Goal: Information Seeking & Learning: Learn about a topic

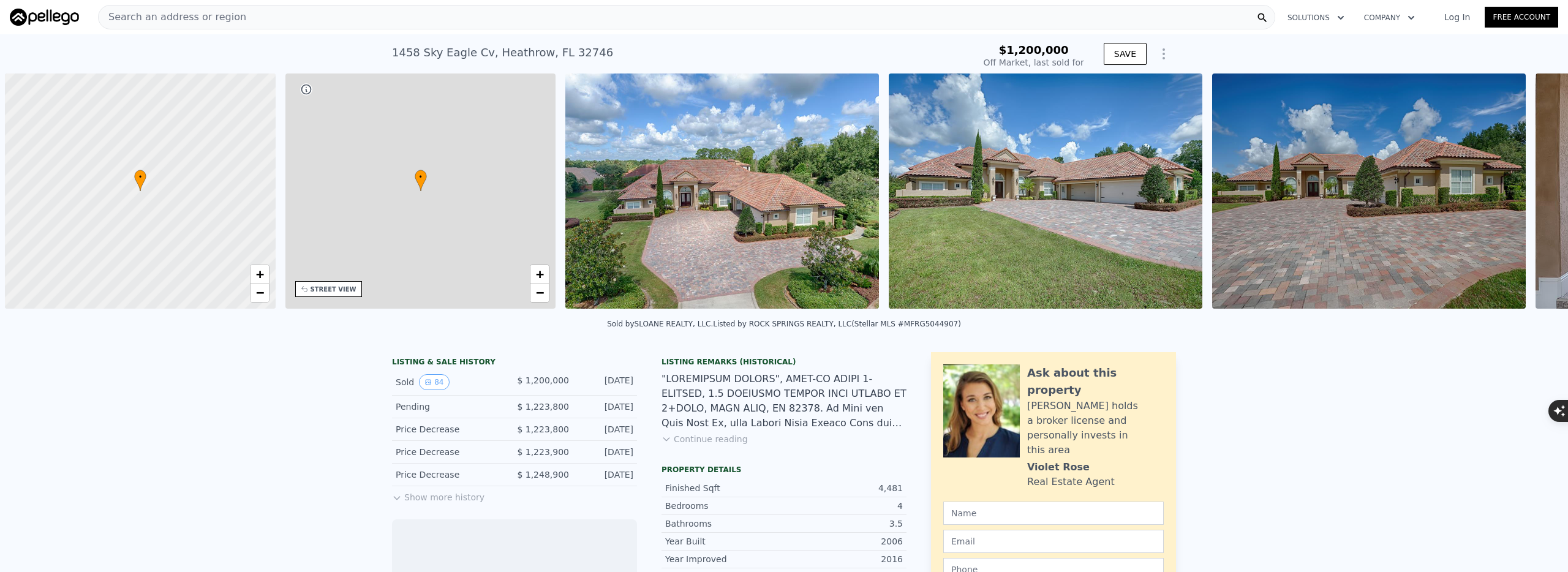
scroll to position [0, 5]
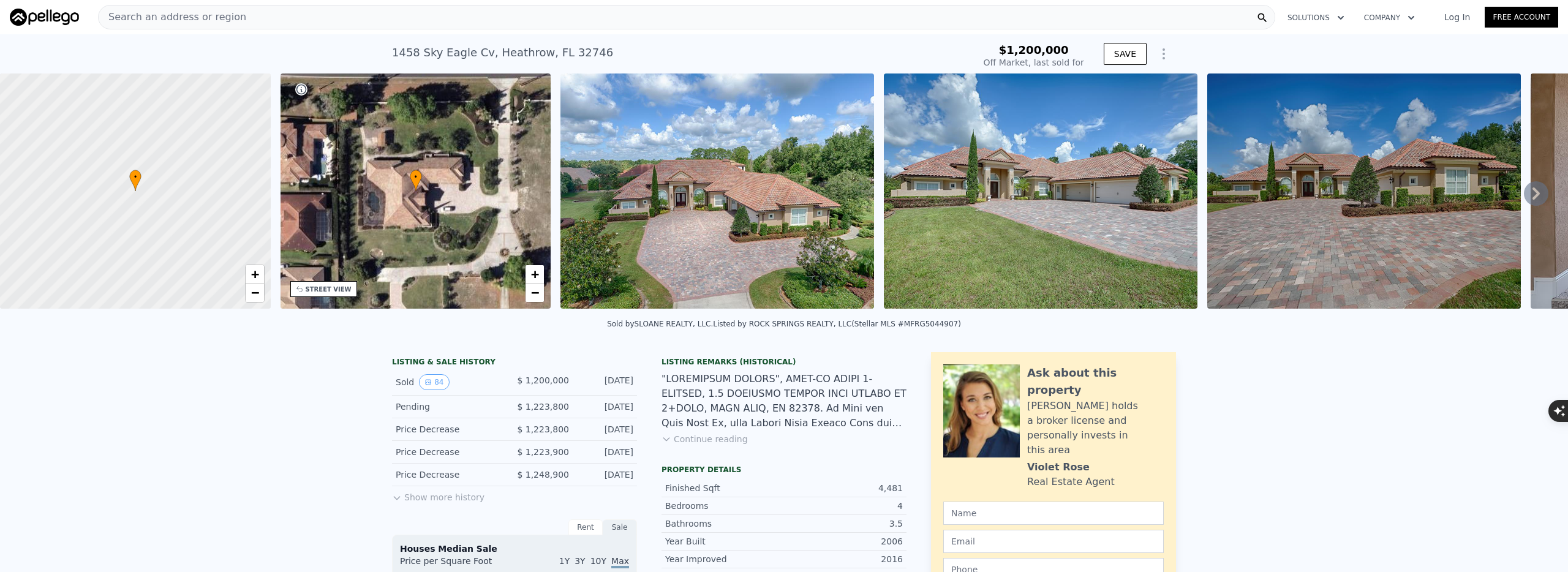
click at [594, 241] on img at bounding box center [717, 191] width 313 height 235
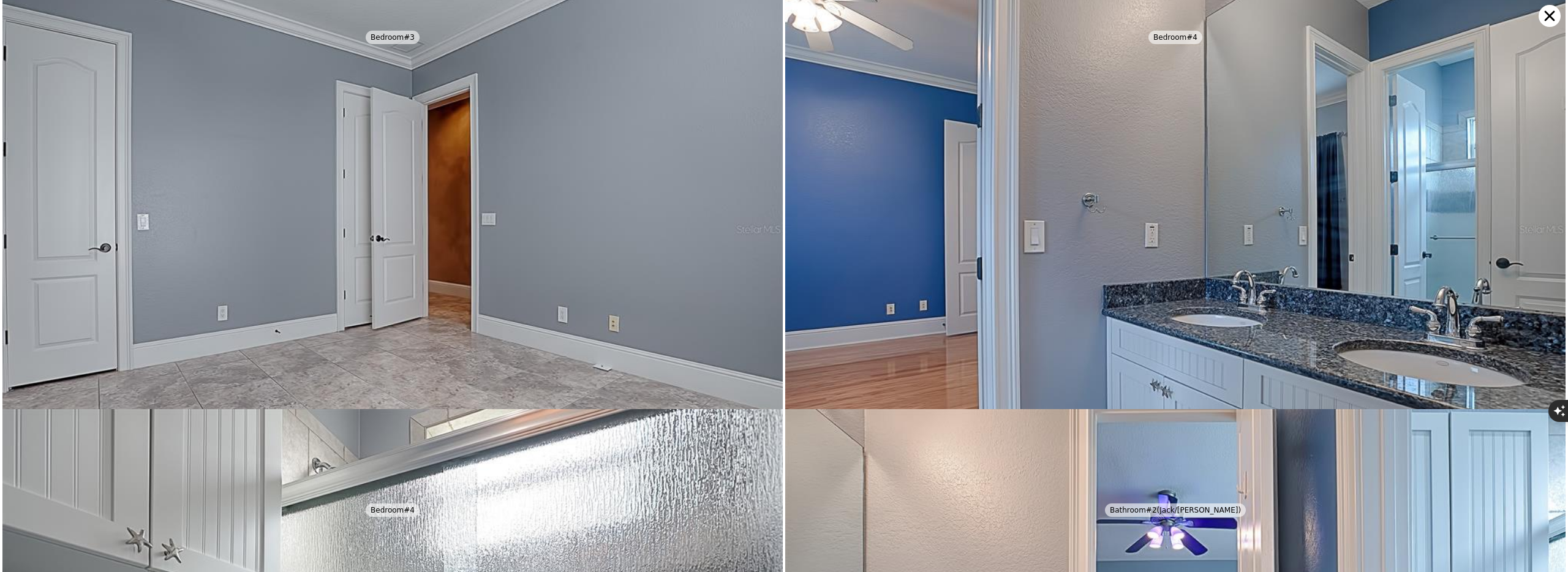
scroll to position [11354, 0]
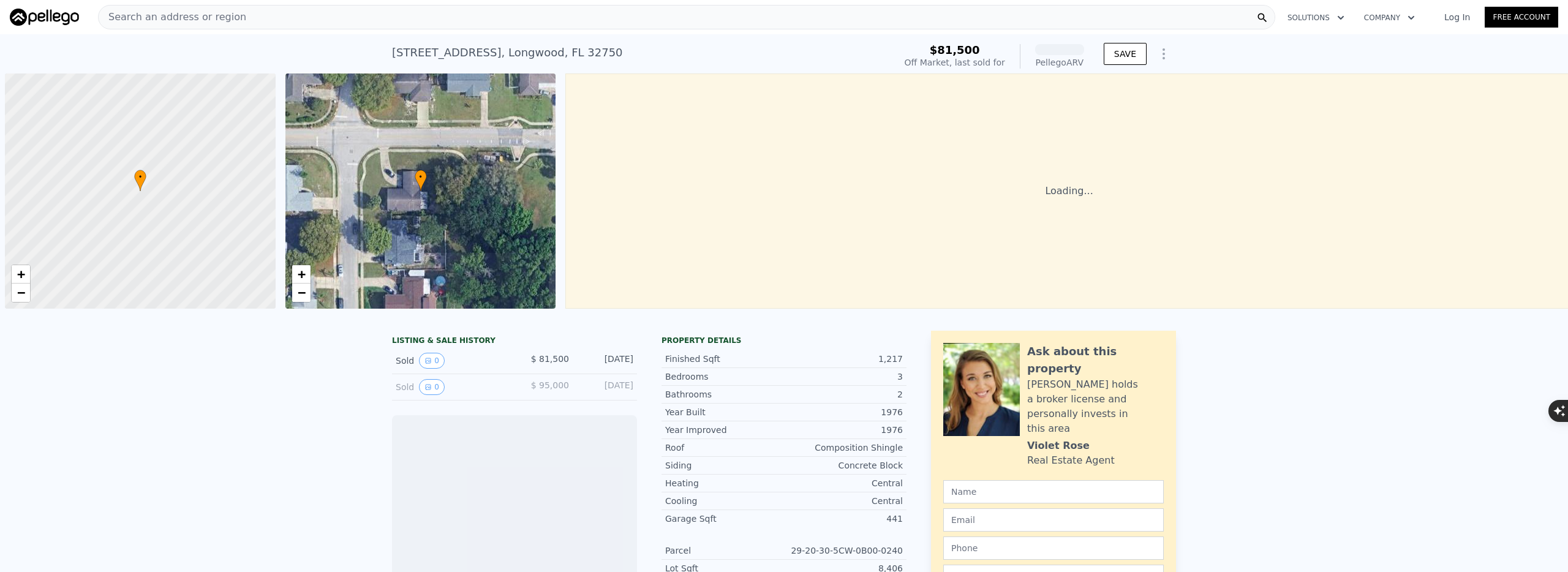
scroll to position [0, 5]
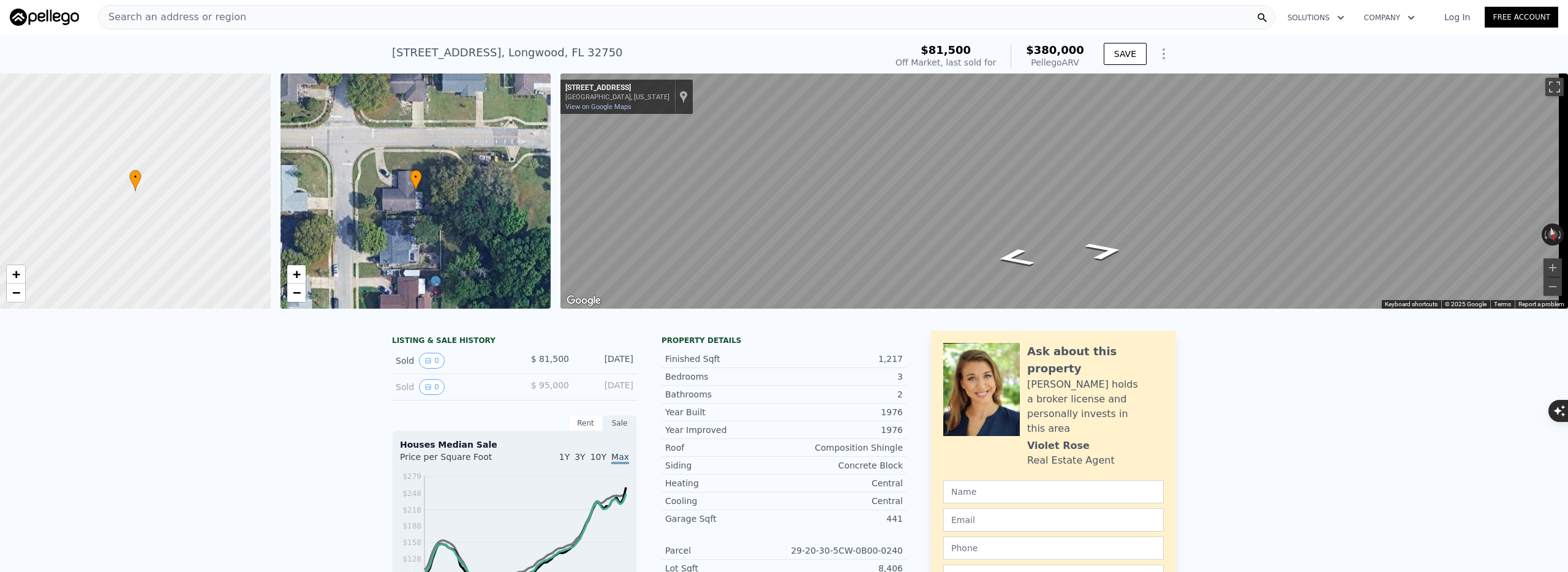
click at [489, 252] on div "• + − • + − ← Move left → Move right ↑ Move up ↓ Move down + Zoom in - Zoom out…" at bounding box center [784, 191] width 1568 height 235
click at [521, 177] on div "• + −" at bounding box center [416, 191] width 271 height 235
click at [520, 177] on div "• + −" at bounding box center [416, 191] width 271 height 235
